Goal: Information Seeking & Learning: Understand process/instructions

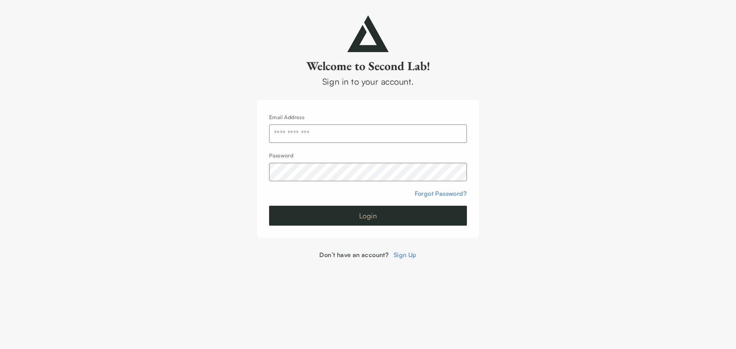
type input "**********"
click at [361, 217] on button "Login" at bounding box center [368, 216] width 198 height 20
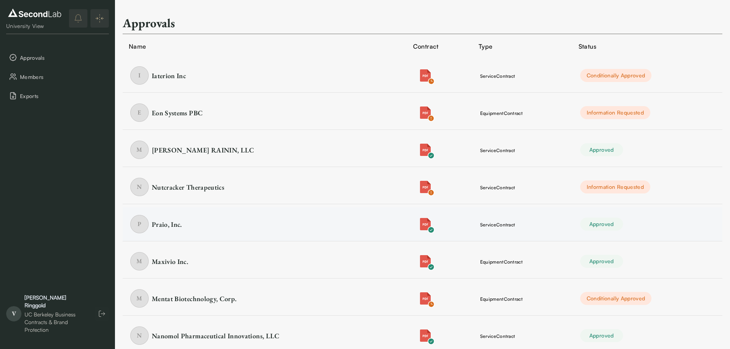
scroll to position [38, 0]
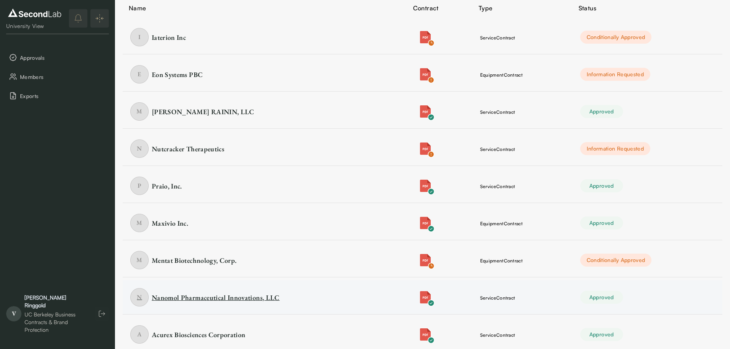
click at [266, 299] on div "Nanomol Pharmaceutical Innovations, LLC" at bounding box center [216, 298] width 128 height 10
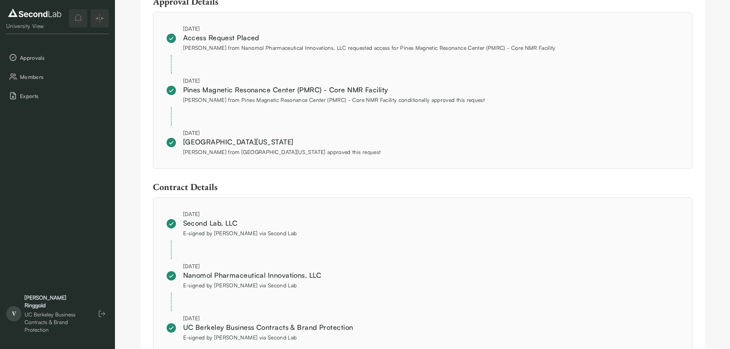
scroll to position [613, 0]
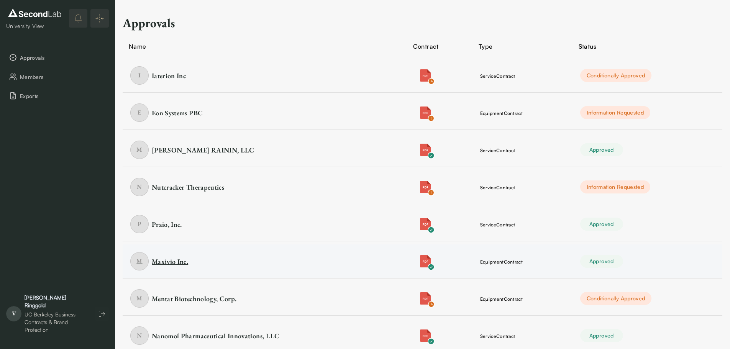
click at [183, 262] on div "Maxivio Inc." at bounding box center [170, 262] width 36 height 10
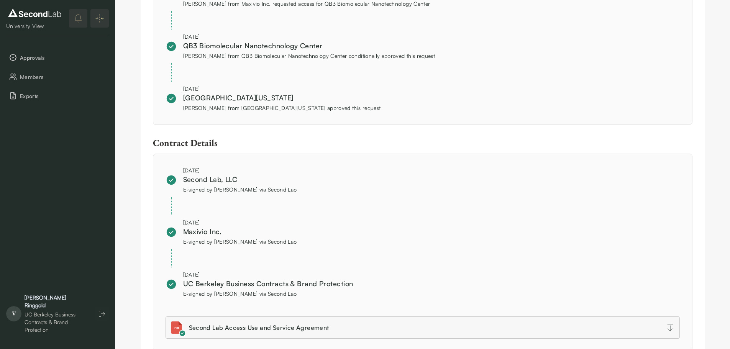
scroll to position [671, 0]
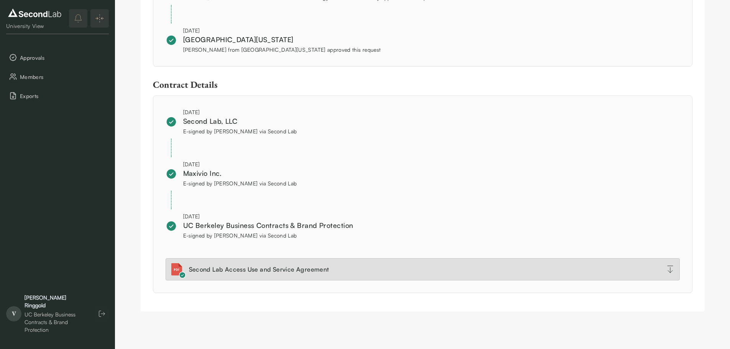
click at [260, 271] on div "Second Lab Access Use and Service Agreement" at bounding box center [259, 269] width 140 height 9
click at [416, 264] on link "Second Lab Access Use and Service Agreement" at bounding box center [423, 269] width 514 height 22
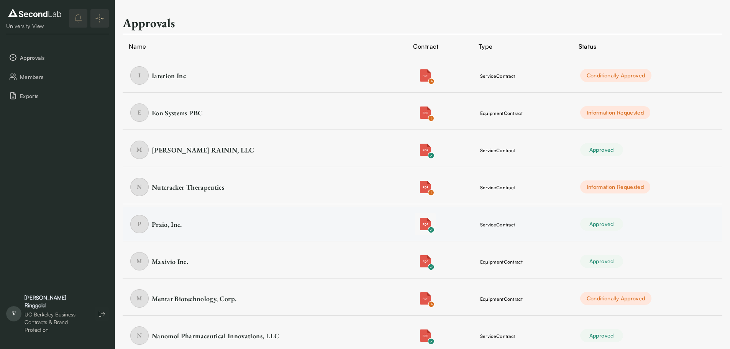
click at [423, 223] on img "button" at bounding box center [425, 224] width 12 height 12
click at [248, 151] on div "[PERSON_NAME] RAININ, LLC" at bounding box center [203, 150] width 103 height 10
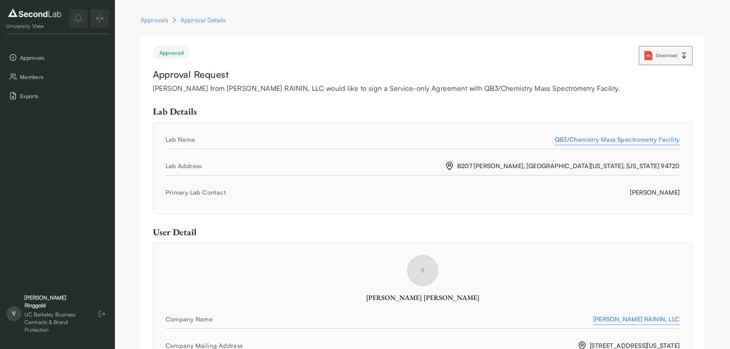
click at [654, 55] on button "Download" at bounding box center [666, 55] width 54 height 19
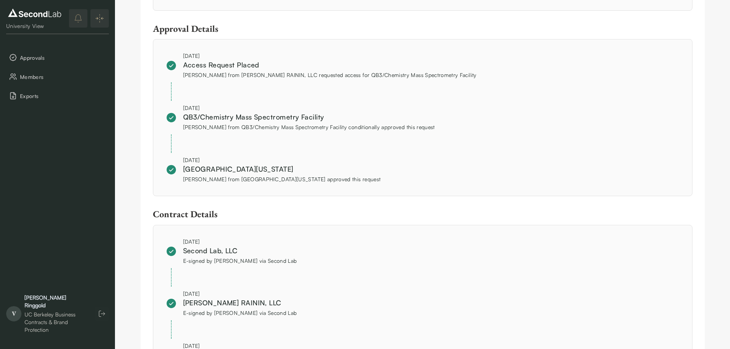
scroll to position [605, 0]
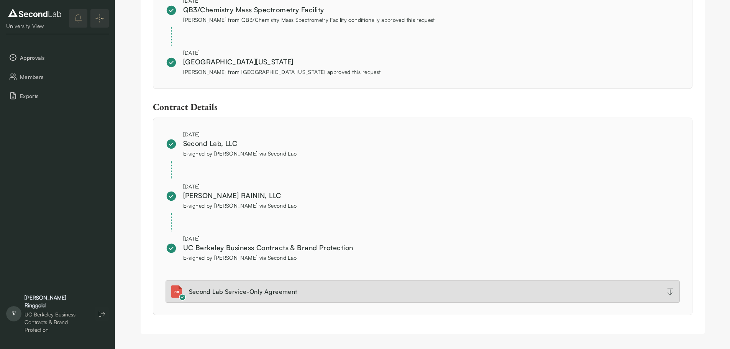
click at [328, 291] on link "Second Lab Service-Only Agreement" at bounding box center [423, 291] width 514 height 22
